Goal: Check status: Check status

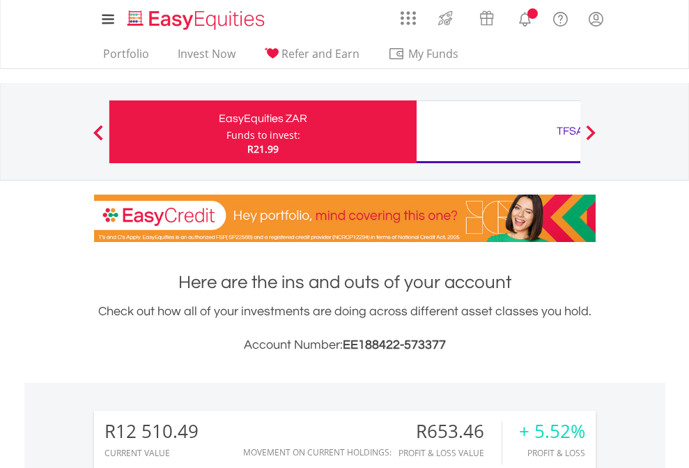
scroll to position [134, 219]
click at [227, 132] on div "Funds to invest:" at bounding box center [264, 135] width 74 height 14
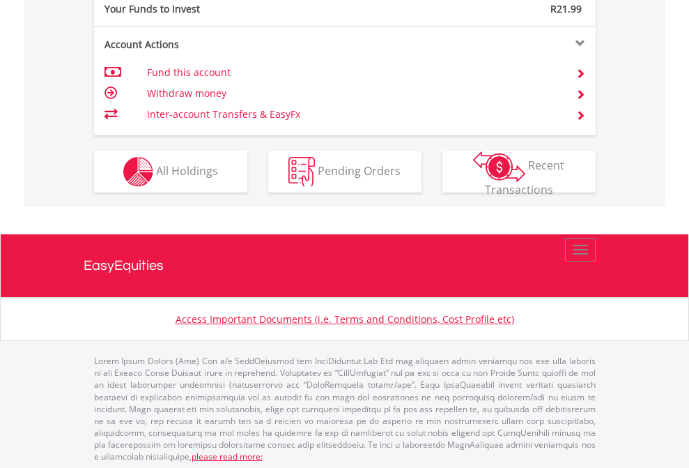
scroll to position [1392, 0]
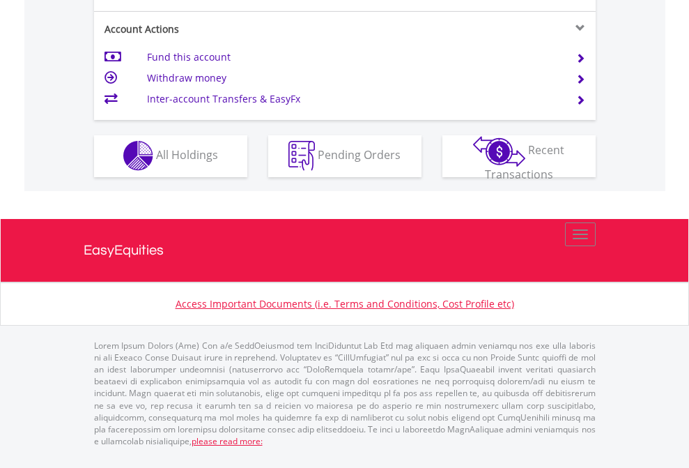
scroll to position [1304, 0]
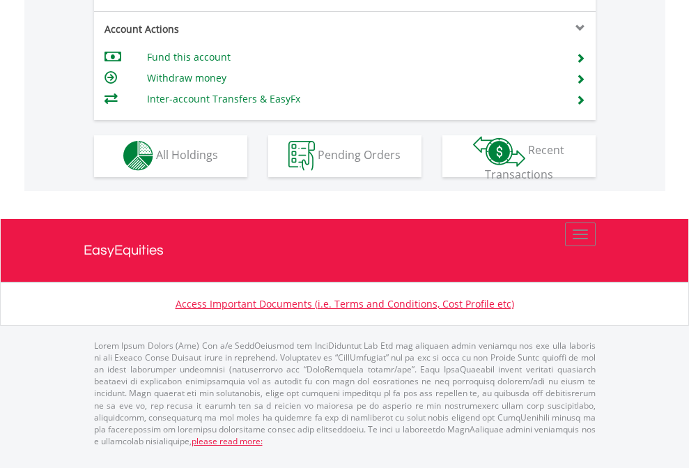
scroll to position [1304, 0]
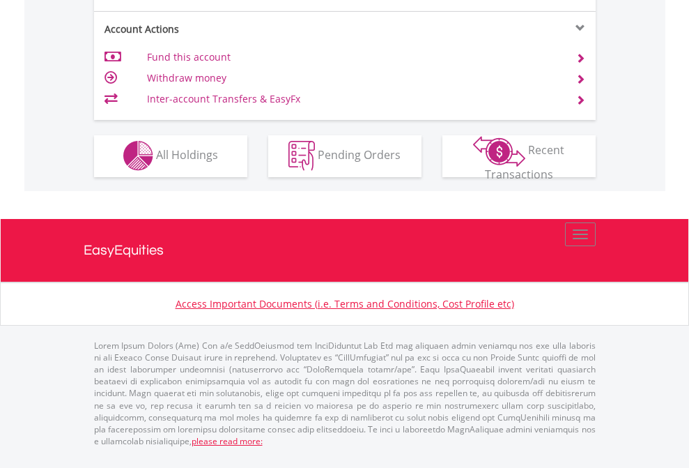
scroll to position [1189, 0]
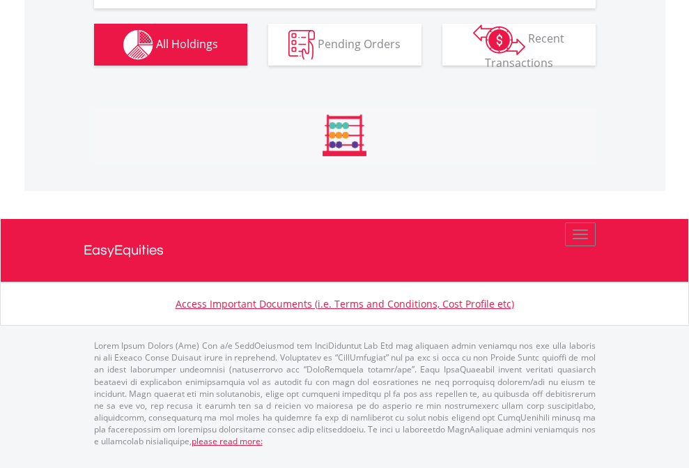
scroll to position [1634, 0]
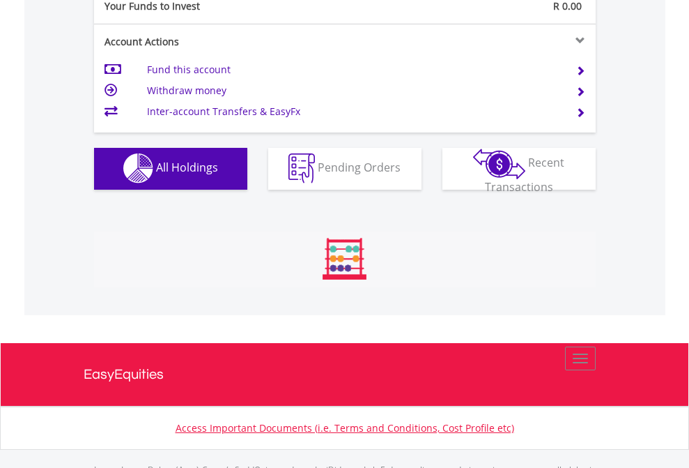
scroll to position [1380, 0]
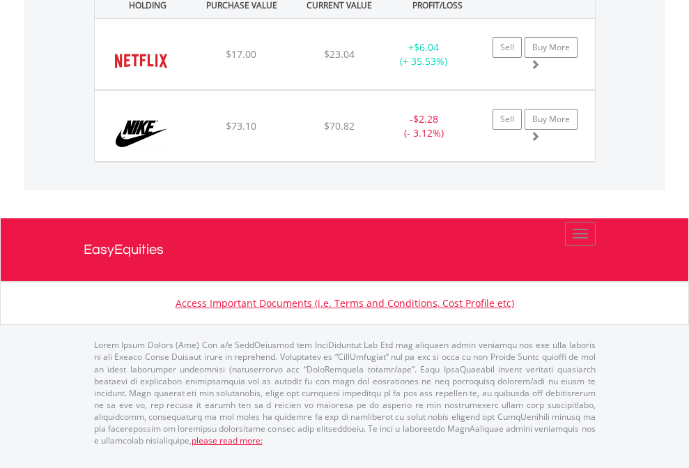
scroll to position [134, 219]
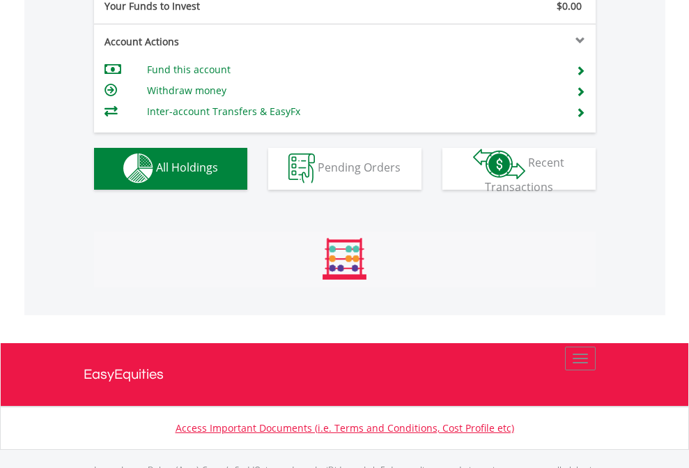
scroll to position [1380, 0]
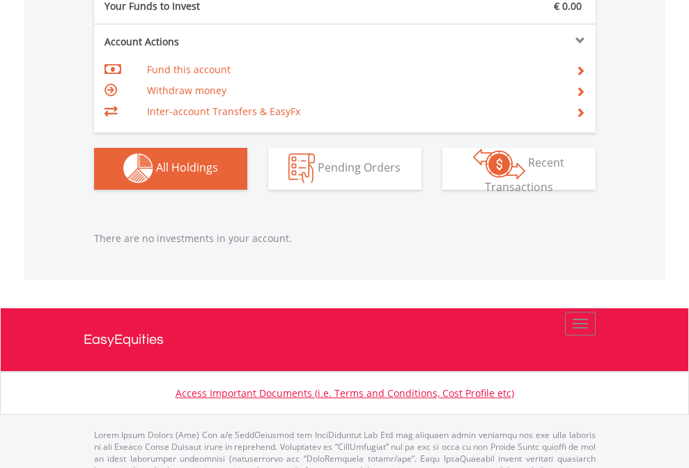
scroll to position [1380, 0]
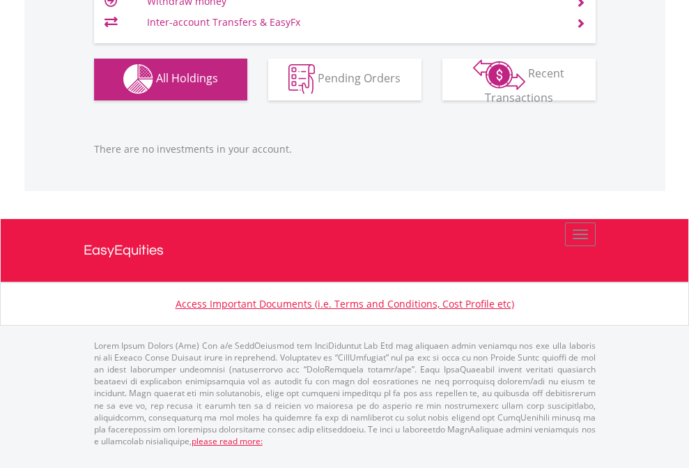
scroll to position [134, 219]
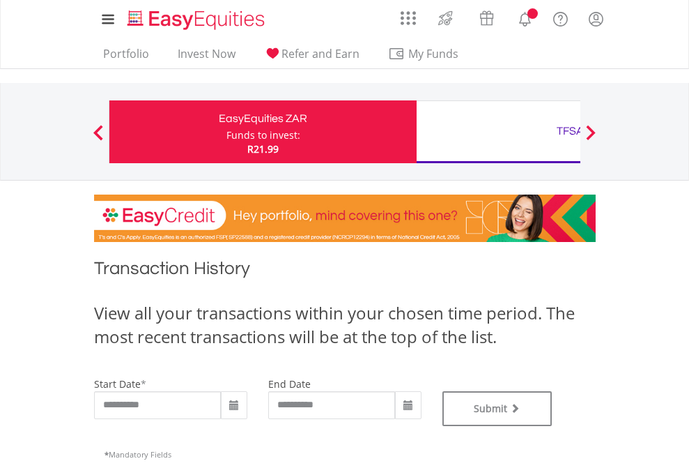
type input "**********"
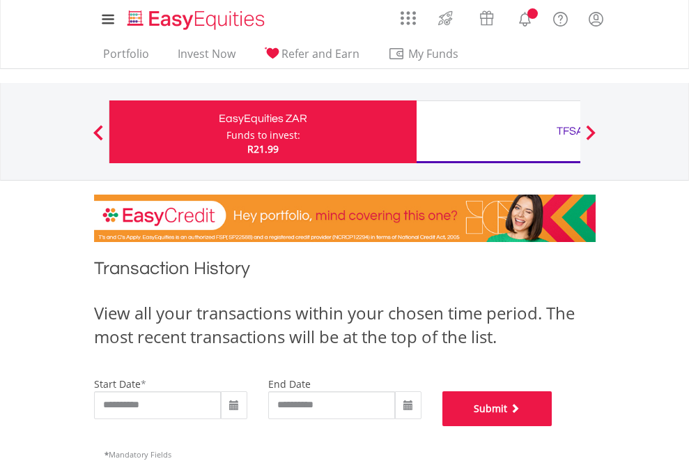
click at [553, 426] on button "Submit" at bounding box center [498, 408] width 110 height 35
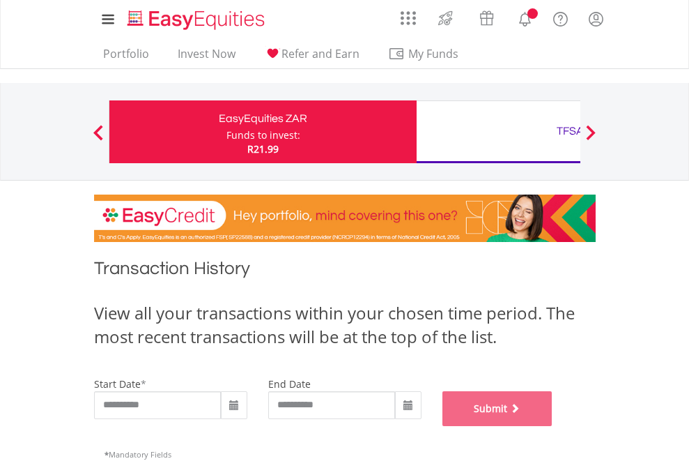
scroll to position [565, 0]
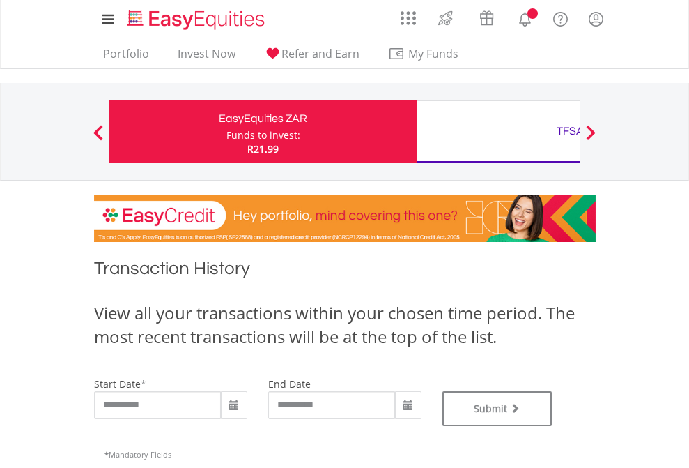
click at [498, 132] on div "TFSA" at bounding box center [570, 131] width 291 height 20
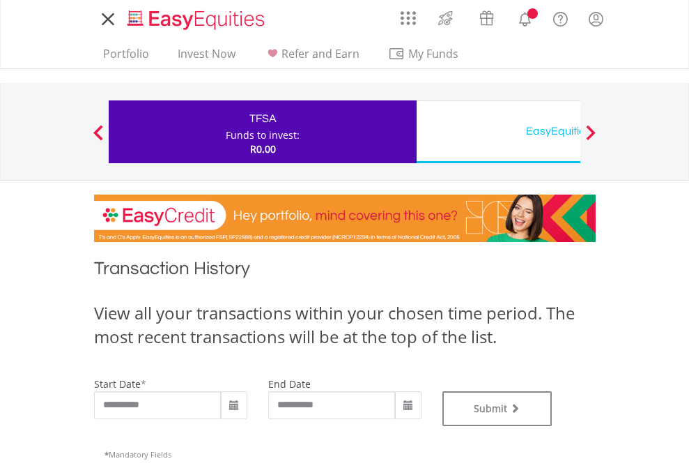
type input "**********"
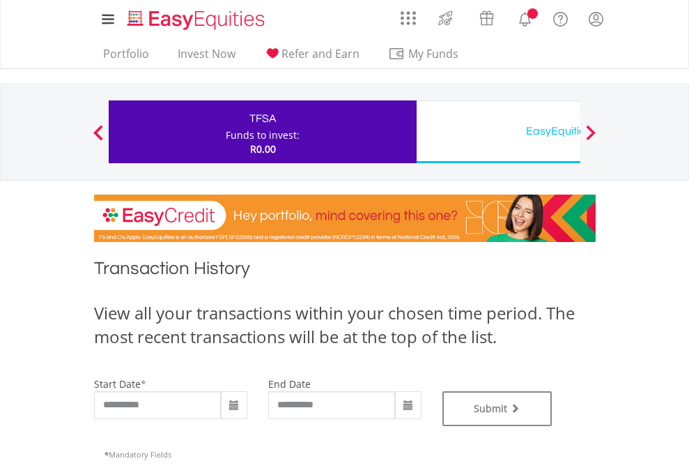
click at [498, 132] on div "EasyEquities USD" at bounding box center [570, 131] width 291 height 20
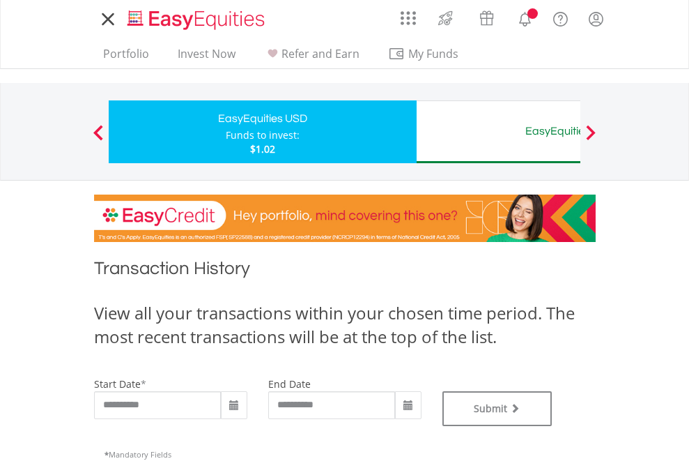
type input "**********"
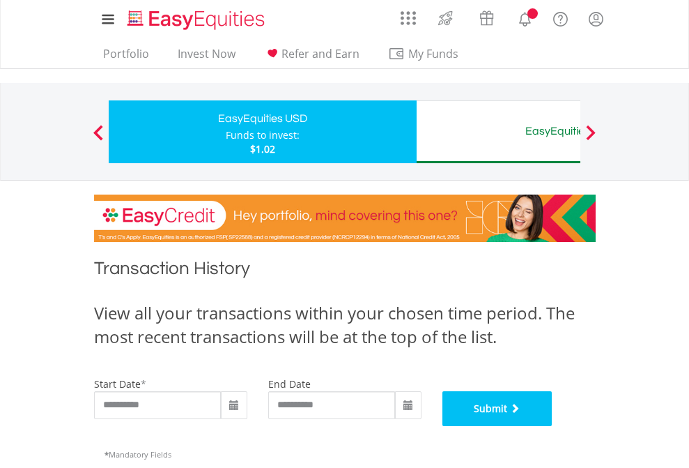
click at [553, 426] on button "Submit" at bounding box center [498, 408] width 110 height 35
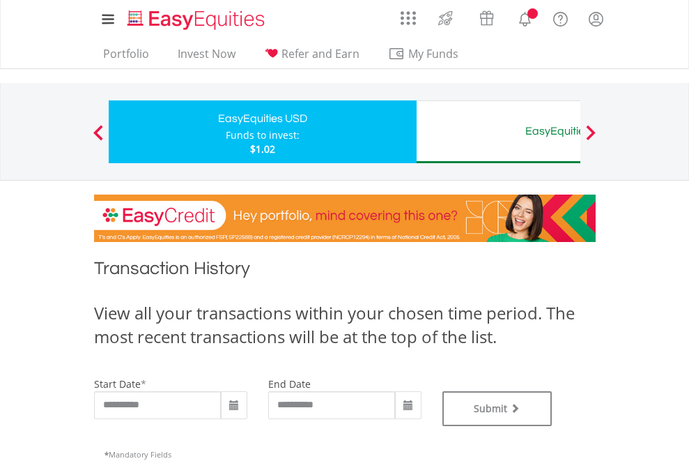
click at [498, 132] on div "EasyEquities AUD" at bounding box center [570, 131] width 291 height 20
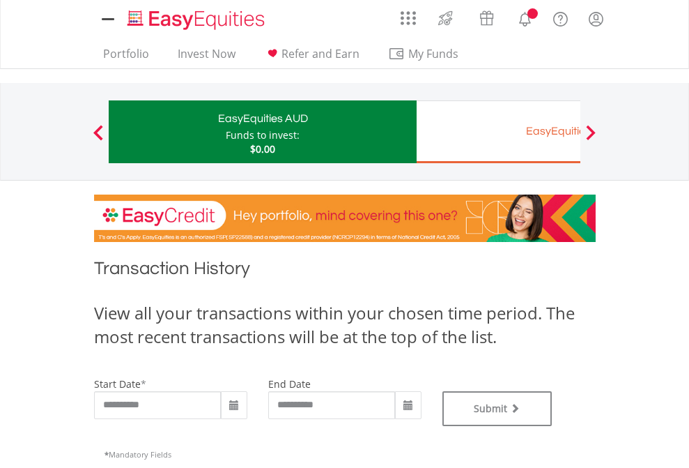
type input "**********"
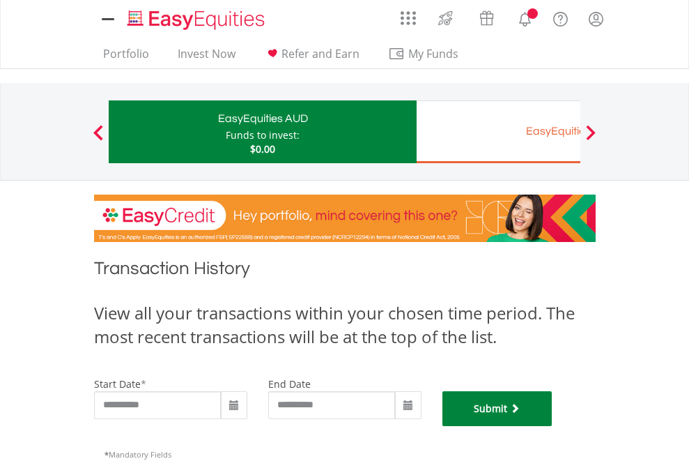
click at [553, 426] on button "Submit" at bounding box center [498, 408] width 110 height 35
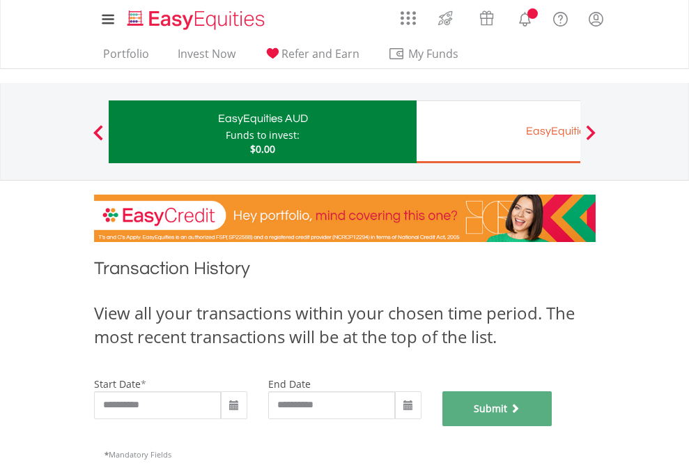
scroll to position [565, 0]
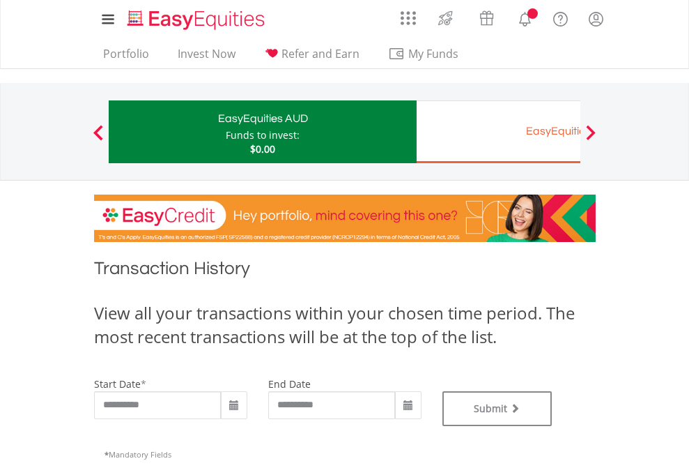
click at [498, 132] on div "EasyEquities EUR" at bounding box center [570, 131] width 291 height 20
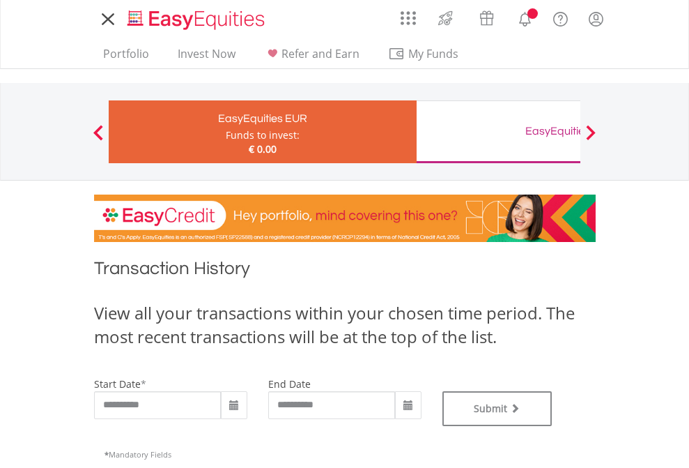
type input "**********"
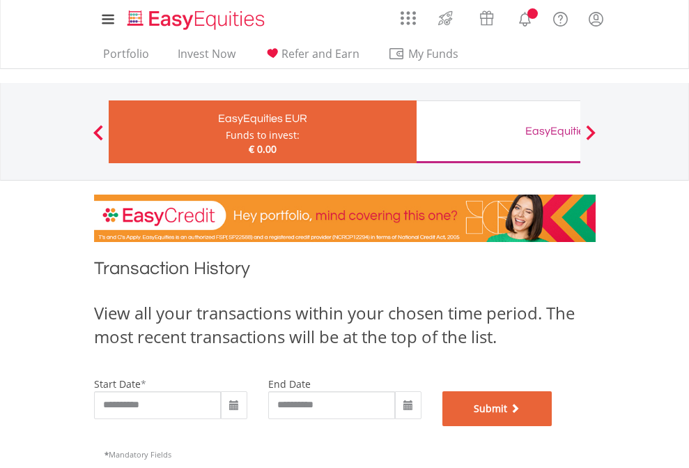
click at [553, 426] on button "Submit" at bounding box center [498, 408] width 110 height 35
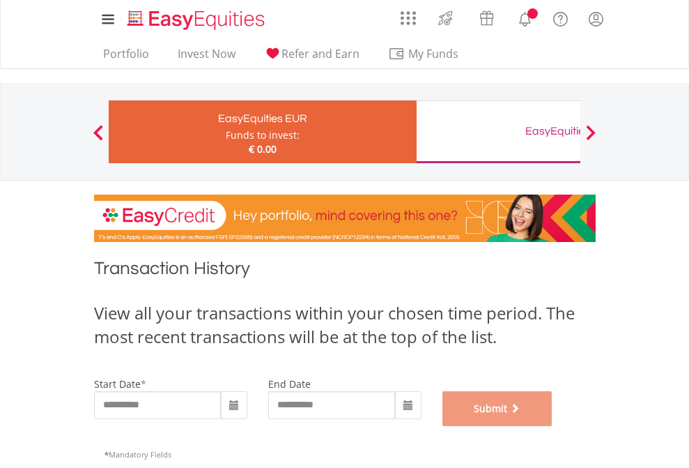
scroll to position [565, 0]
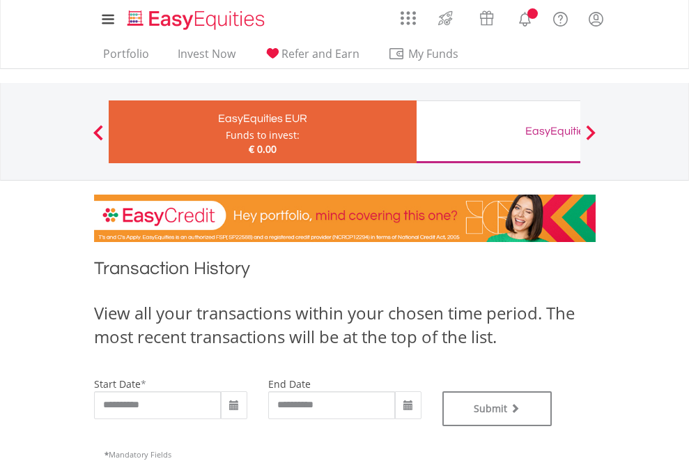
click at [498, 132] on div "EasyEquities GBP" at bounding box center [570, 131] width 291 height 20
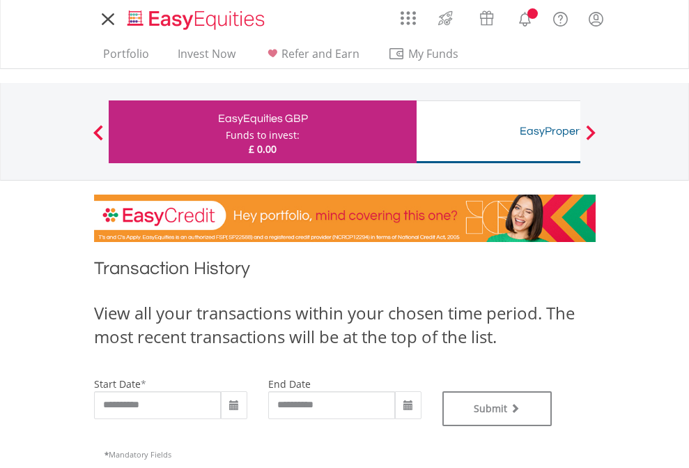
type input "**********"
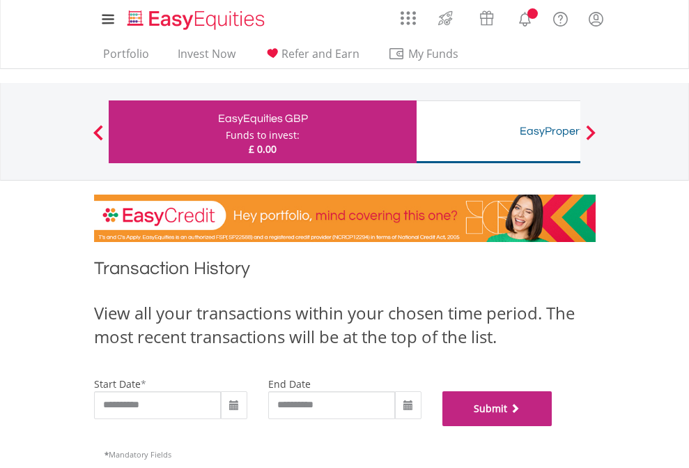
click at [553, 426] on button "Submit" at bounding box center [498, 408] width 110 height 35
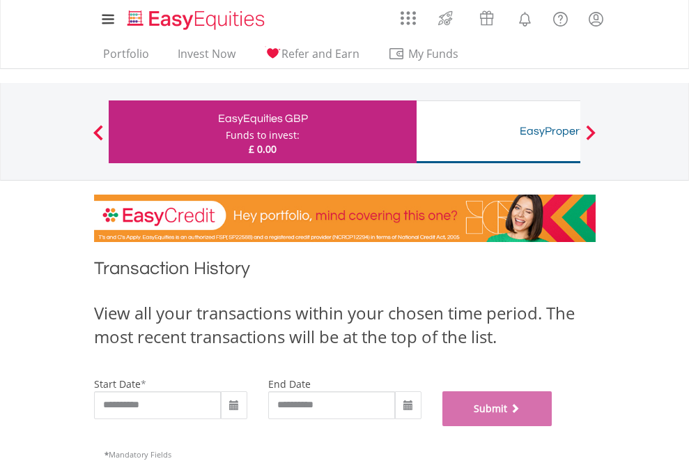
scroll to position [565, 0]
